Goal: Information Seeking & Learning: Learn about a topic

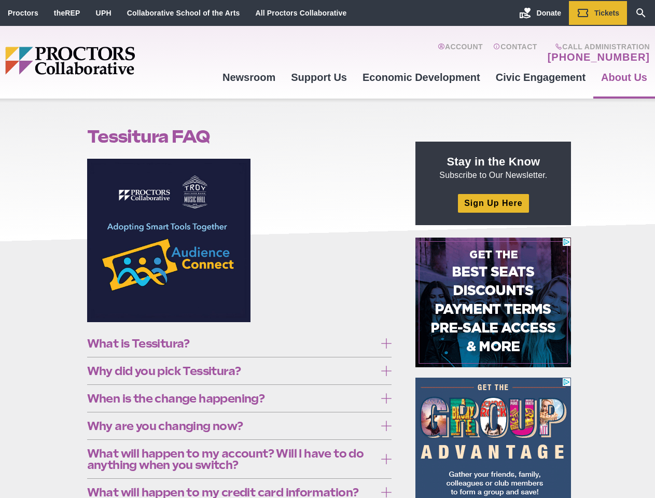
click at [327, 249] on figure at bounding box center [239, 244] width 305 height 171
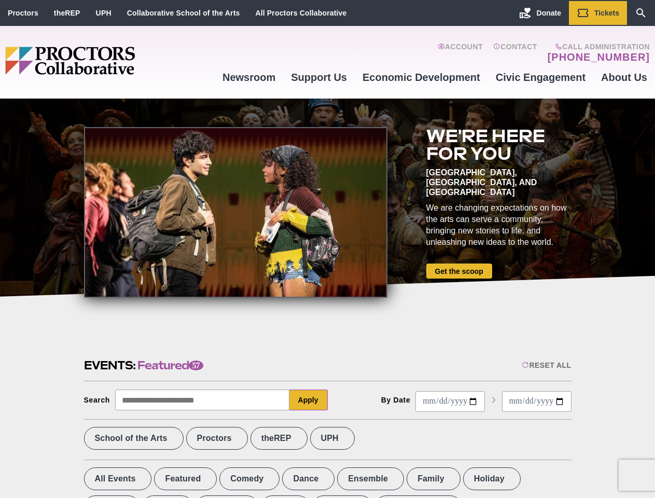
click at [327, 249] on div at bounding box center [236, 212] width 304 height 171
click at [546, 365] on div "Reset All" at bounding box center [546, 365] width 49 height 8
click at [309, 400] on button "Apply" at bounding box center [309, 400] width 38 height 21
